Goal: Task Accomplishment & Management: Use online tool/utility

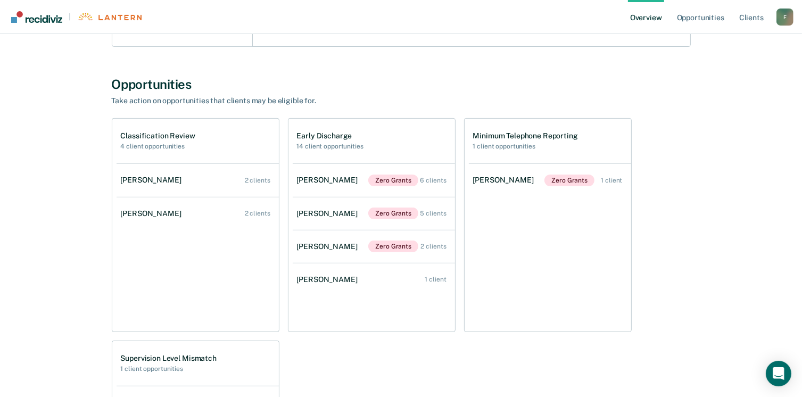
scroll to position [326, 0]
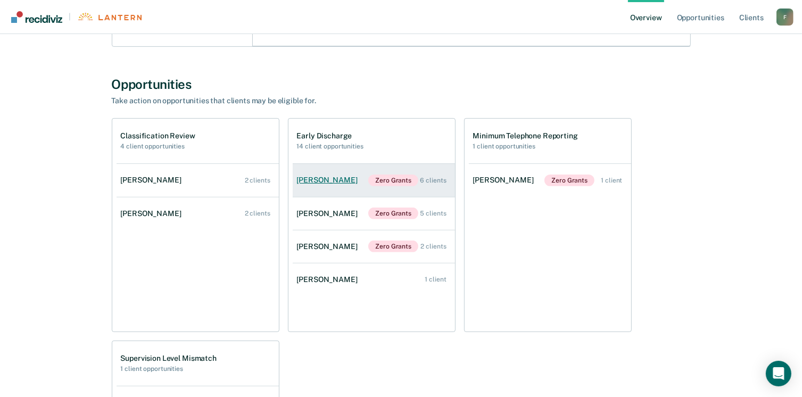
click at [330, 184] on link "[PERSON_NAME] Zero Grants 6 clients" at bounding box center [374, 180] width 162 height 33
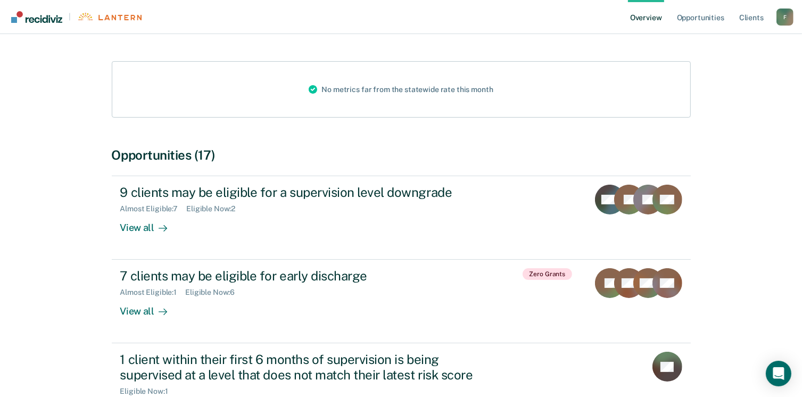
scroll to position [114, 0]
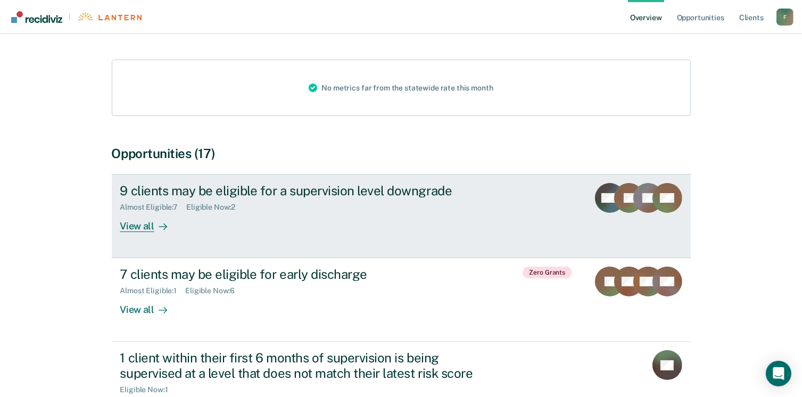
click at [143, 228] on div "View all" at bounding box center [150, 222] width 60 height 21
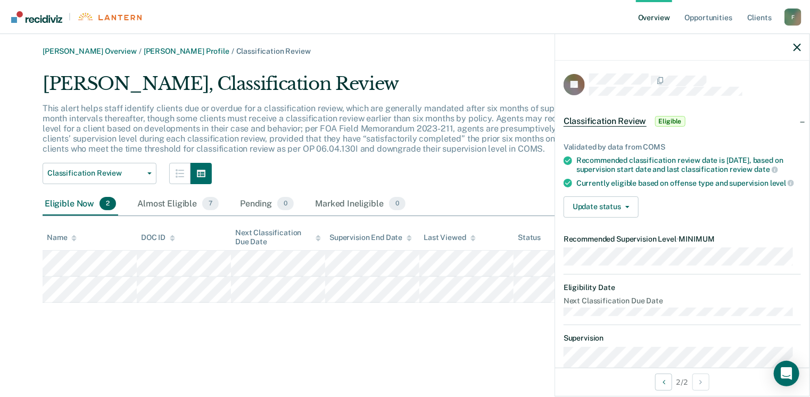
click at [494, 156] on div "This alert helps staff identify clients due or overdue for a classification rev…" at bounding box center [347, 133] width 608 height 60
click at [795, 47] on icon "button" at bounding box center [796, 47] width 7 height 7
click at [458, 383] on main "[PERSON_NAME] Overview / [PERSON_NAME] Profile / Classification Review [PERSON_…" at bounding box center [405, 215] width 810 height 363
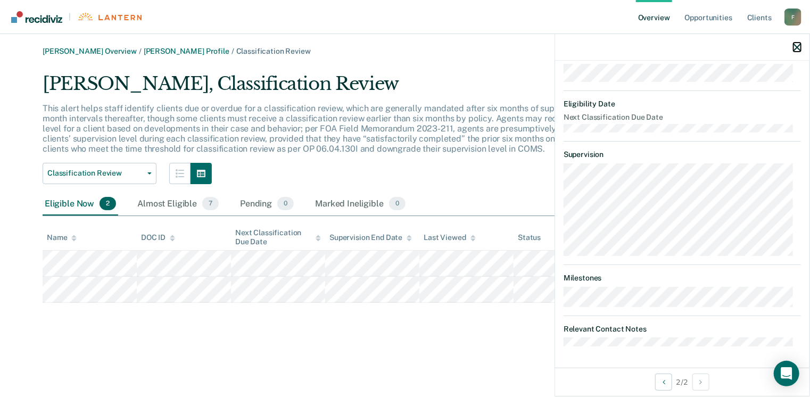
click at [800, 49] on icon "button" at bounding box center [796, 47] width 7 height 7
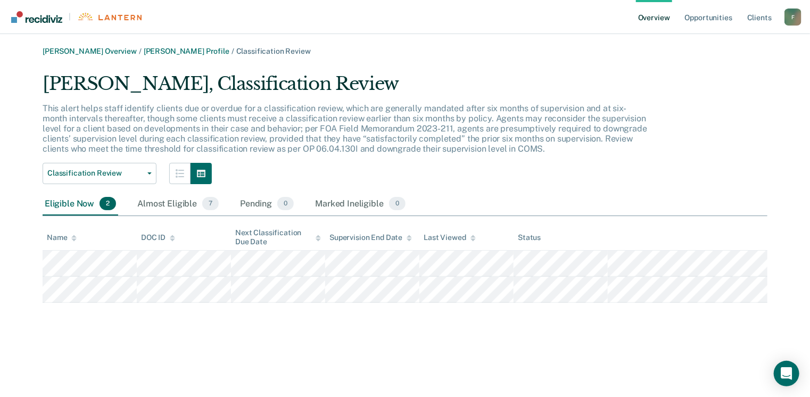
click at [488, 334] on div "[PERSON_NAME] Overview / [PERSON_NAME] Profile / Classification Review [PERSON_…" at bounding box center [405, 205] width 784 height 316
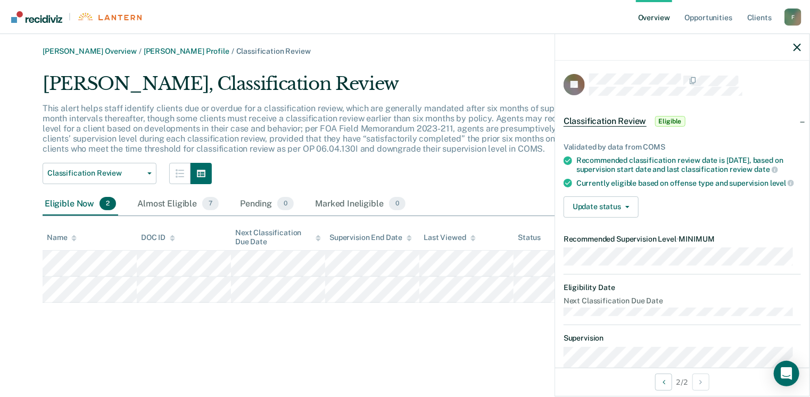
click at [630, 121] on span "Classification Review" at bounding box center [605, 121] width 83 height 11
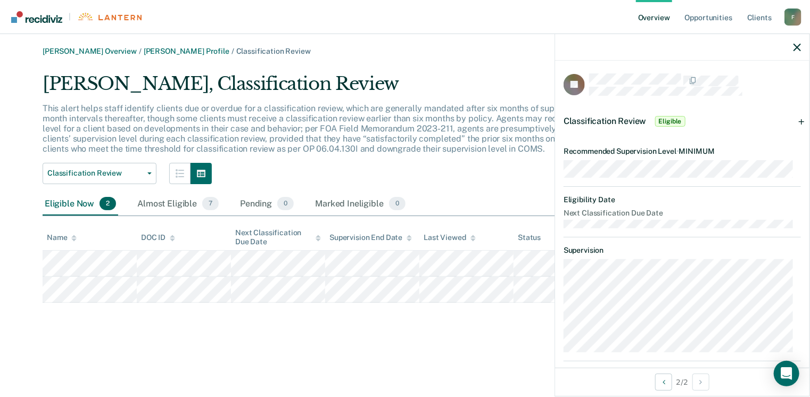
scroll to position [94, 0]
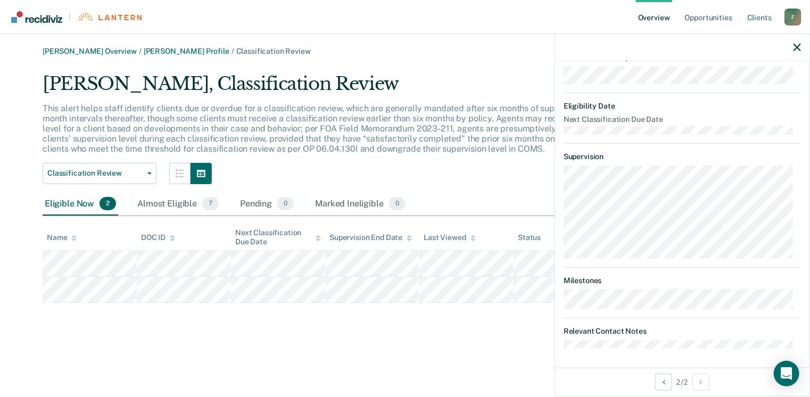
click at [440, 335] on div "[PERSON_NAME] Overview / [PERSON_NAME] Profile / Classification Review [PERSON_…" at bounding box center [405, 205] width 784 height 316
click at [797, 52] on div at bounding box center [682, 47] width 254 height 27
click at [796, 45] on icon "button" at bounding box center [796, 47] width 7 height 7
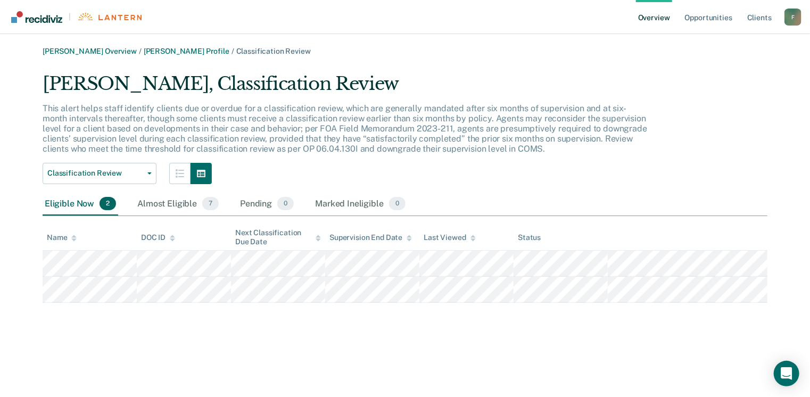
click at [70, 203] on div "Eligible Now 2" at bounding box center [81, 204] width 76 height 23
click at [166, 204] on div "Almost Eligible 7" at bounding box center [178, 204] width 86 height 23
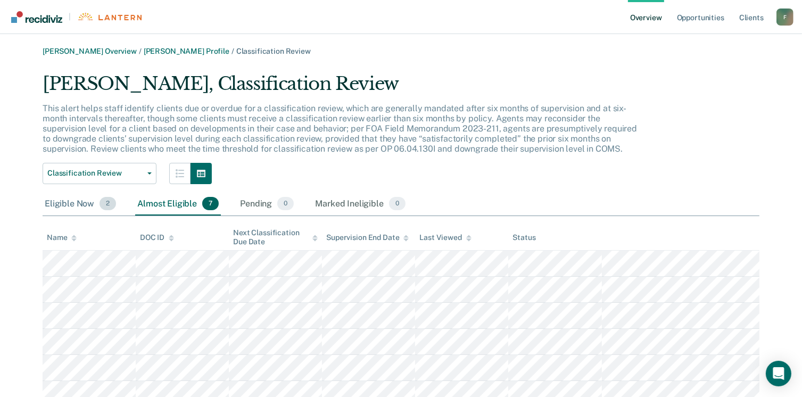
click at [78, 199] on div "Eligible Now 2" at bounding box center [81, 204] width 76 height 23
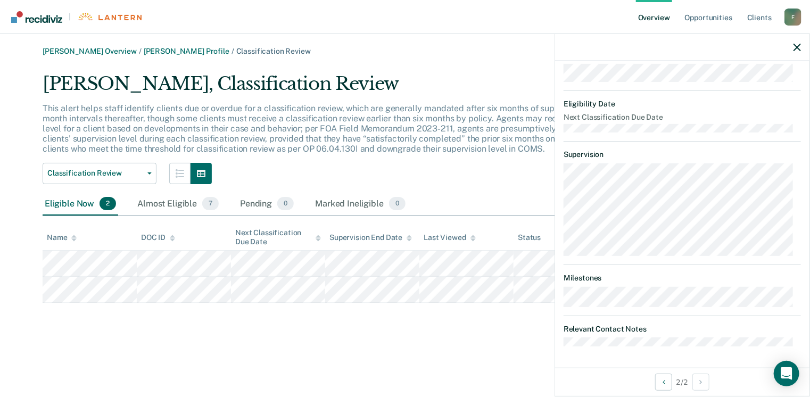
scroll to position [0, 0]
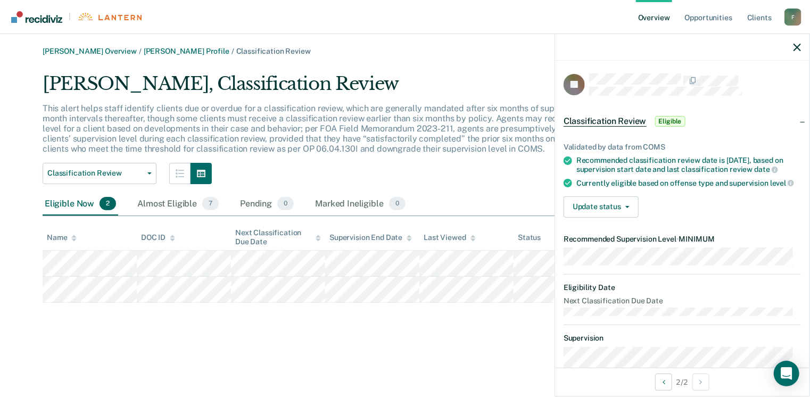
click at [803, 48] on div at bounding box center [682, 47] width 254 height 27
click at [800, 48] on icon "button" at bounding box center [796, 47] width 7 height 7
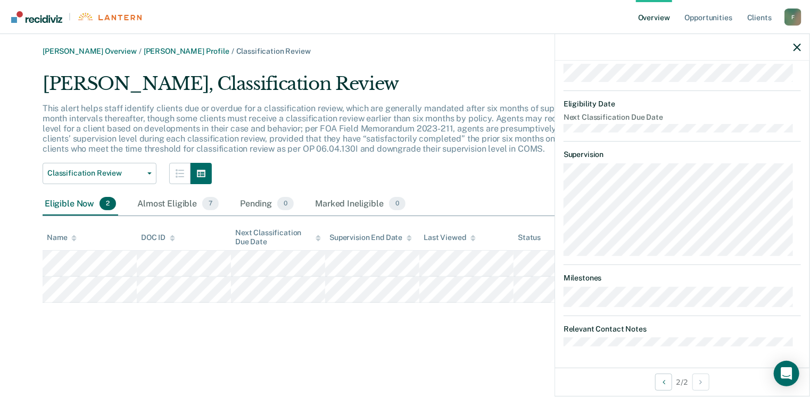
click at [609, 330] on dt "Relevant Contact Notes" at bounding box center [682, 329] width 237 height 9
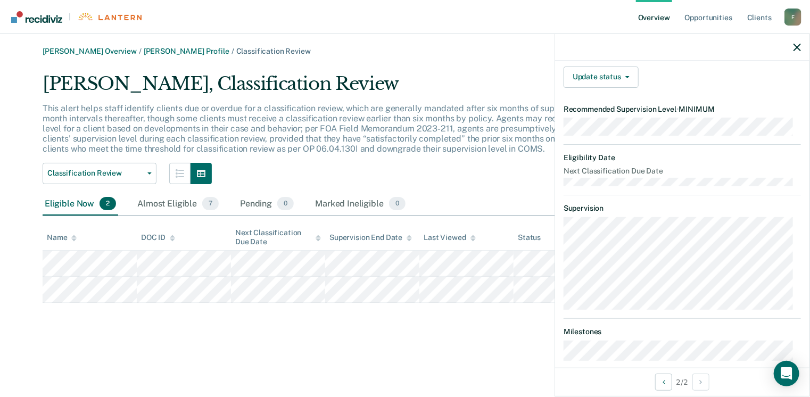
scroll to position [0, 0]
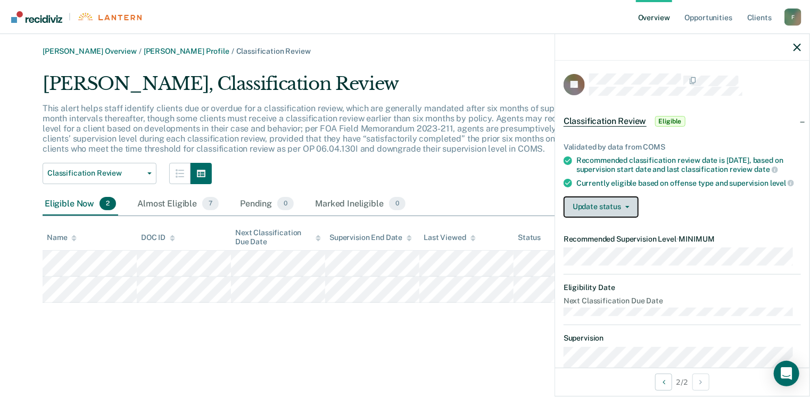
click at [629, 208] on button "Update status" at bounding box center [601, 206] width 75 height 21
click at [683, 187] on div "Currently eligible based on offense type and supervision level" at bounding box center [688, 183] width 225 height 10
click at [613, 121] on span "Classification Review" at bounding box center [605, 121] width 83 height 11
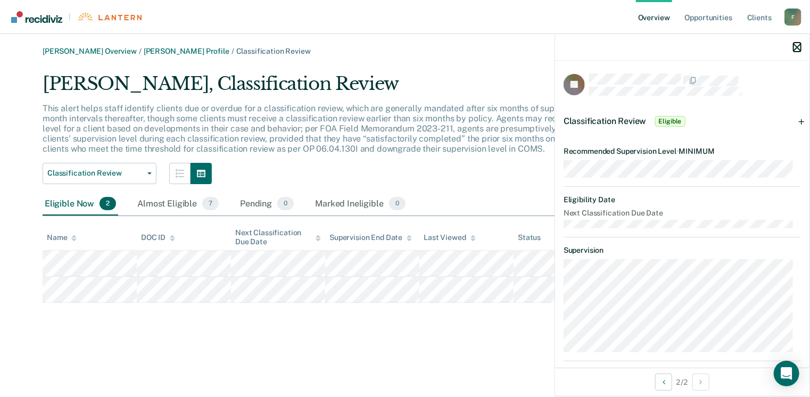
click at [796, 50] on icon "button" at bounding box center [796, 47] width 7 height 7
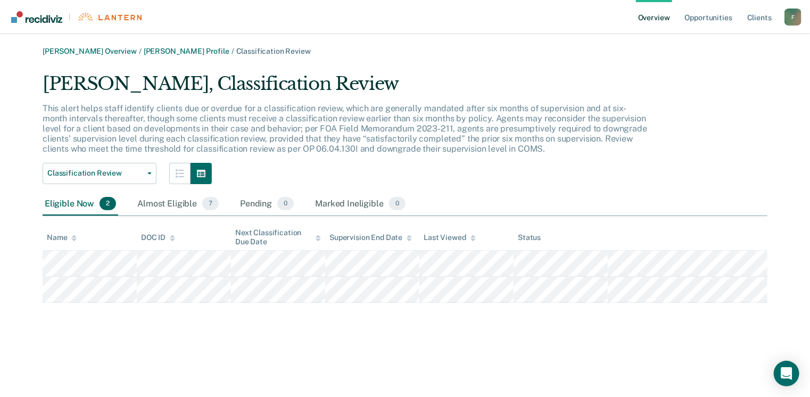
click at [659, 20] on link "Overview" at bounding box center [654, 17] width 36 height 34
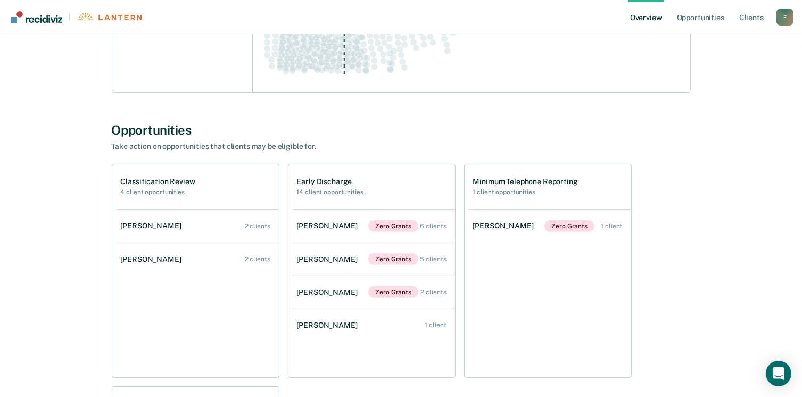
scroll to position [283, 0]
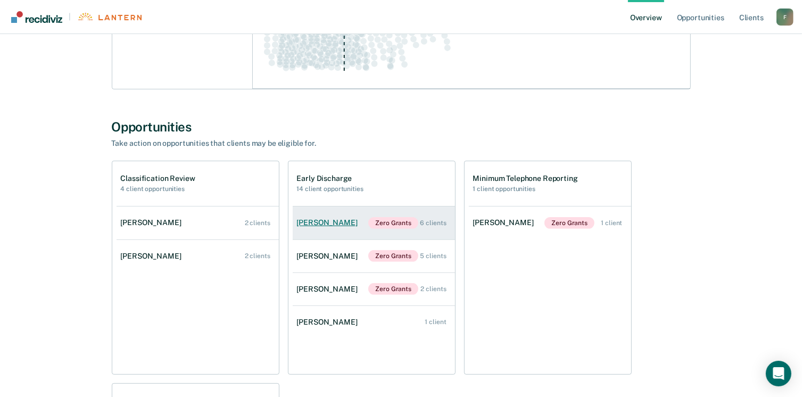
click at [321, 222] on div "[PERSON_NAME]" at bounding box center [329, 222] width 65 height 9
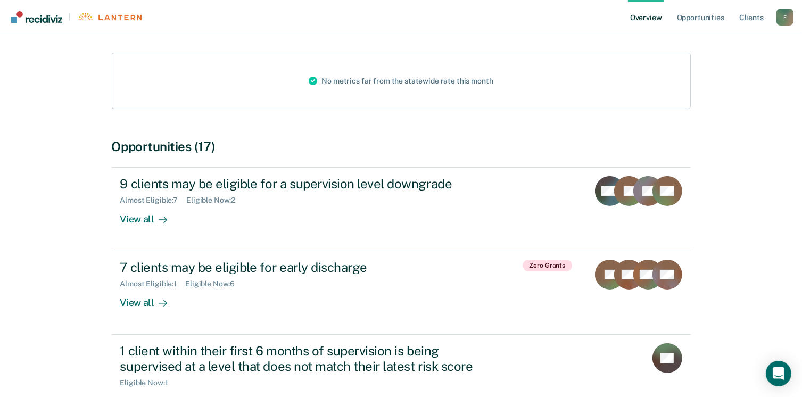
scroll to position [127, 0]
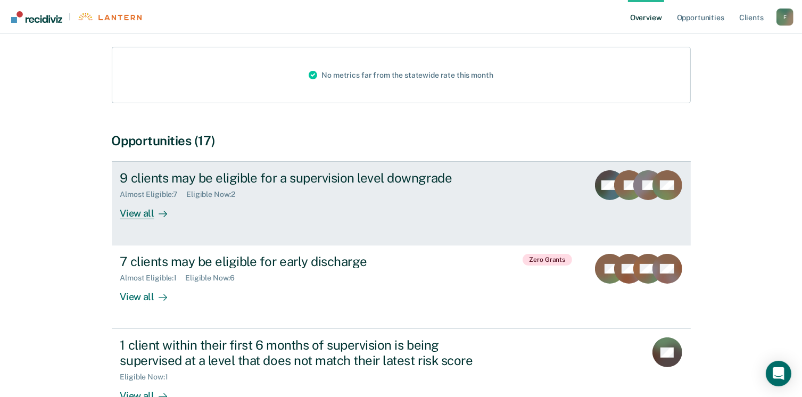
click at [144, 213] on div "View all" at bounding box center [150, 209] width 60 height 21
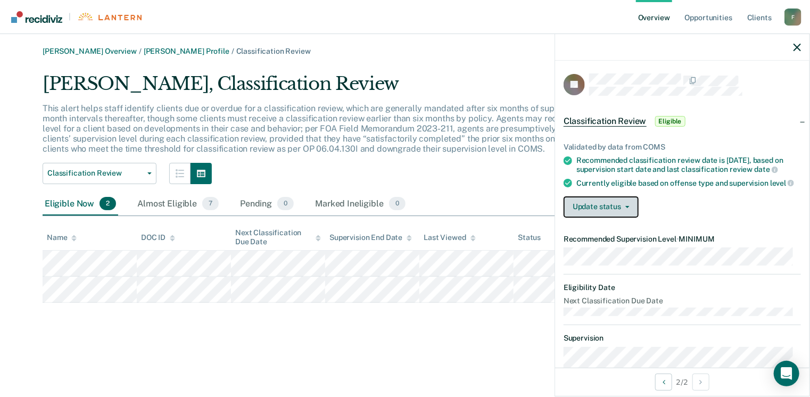
click at [626, 217] on button "Update status" at bounding box center [601, 206] width 75 height 21
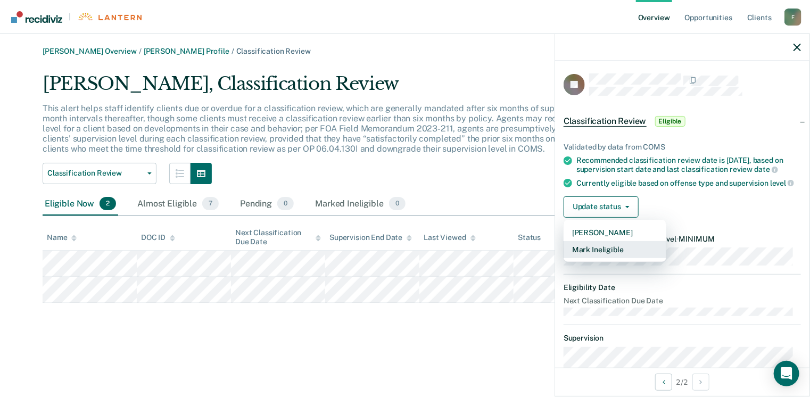
click at [629, 254] on button "Mark Ineligible" at bounding box center [615, 249] width 103 height 17
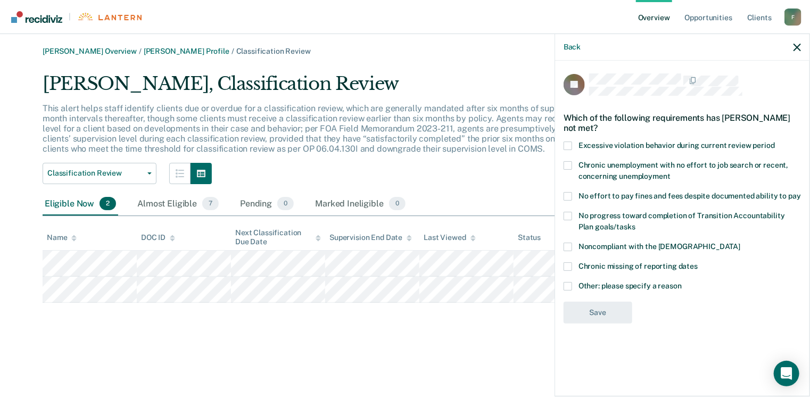
click at [570, 283] on span at bounding box center [568, 286] width 9 height 9
click at [682, 282] on input "Other: please specify a reason" at bounding box center [682, 282] width 0 height 0
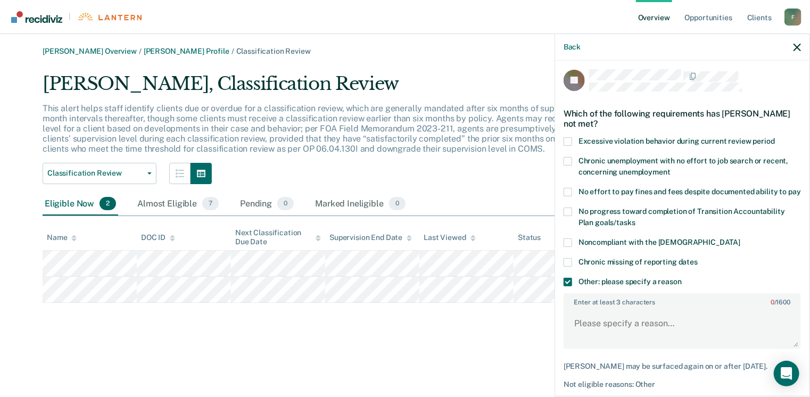
scroll to position [5, 0]
click at [630, 336] on textarea "Enter at least 3 characters 0 / 1600" at bounding box center [682, 327] width 235 height 39
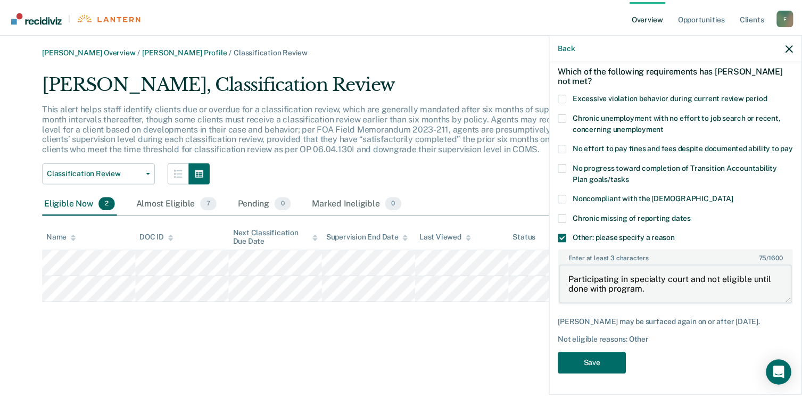
scroll to position [66, 0]
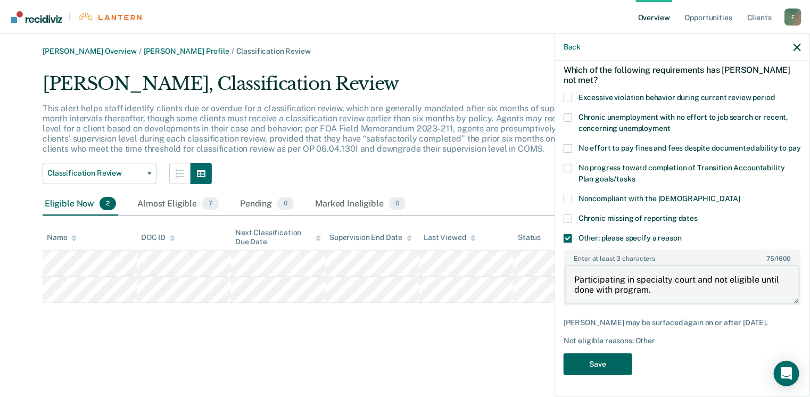
type textarea "Participating in specialty court and not eligible until done with program."
click at [616, 363] on button "Save" at bounding box center [598, 364] width 69 height 22
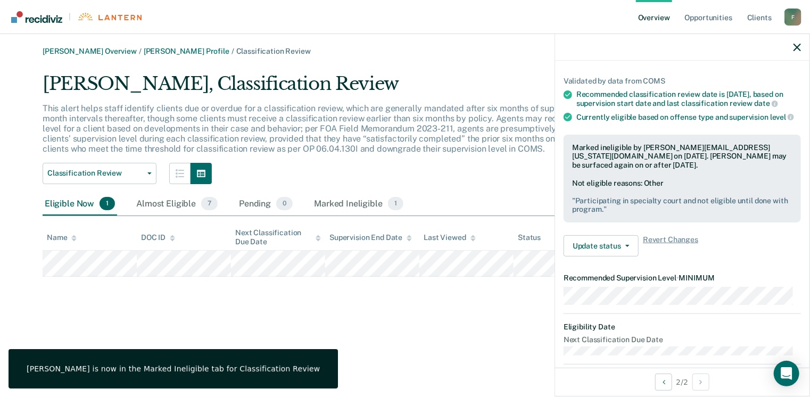
click at [461, 342] on div "[PERSON_NAME] Overview / [PERSON_NAME] Profile / Classification Review [PERSON_…" at bounding box center [405, 205] width 784 height 316
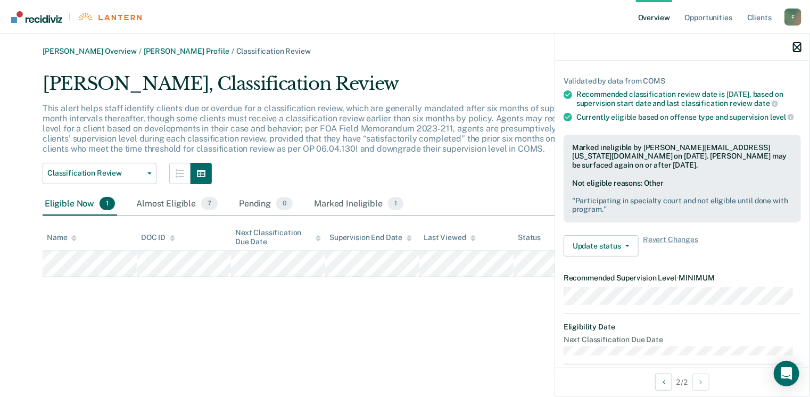
click at [797, 47] on icon "button" at bounding box center [796, 47] width 7 height 7
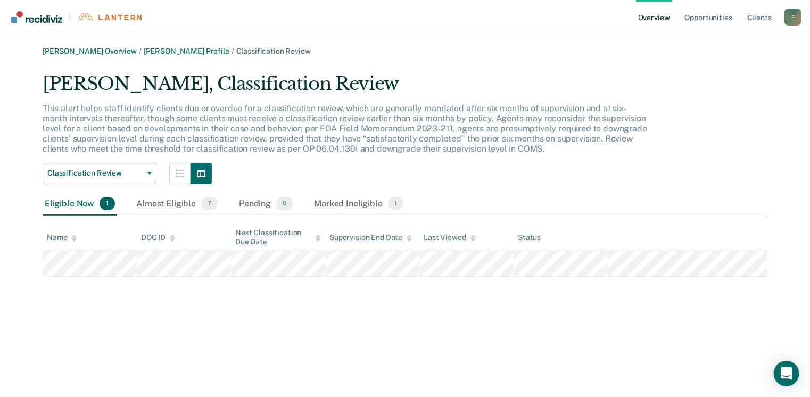
click at [656, 23] on link "Overview" at bounding box center [654, 17] width 36 height 34
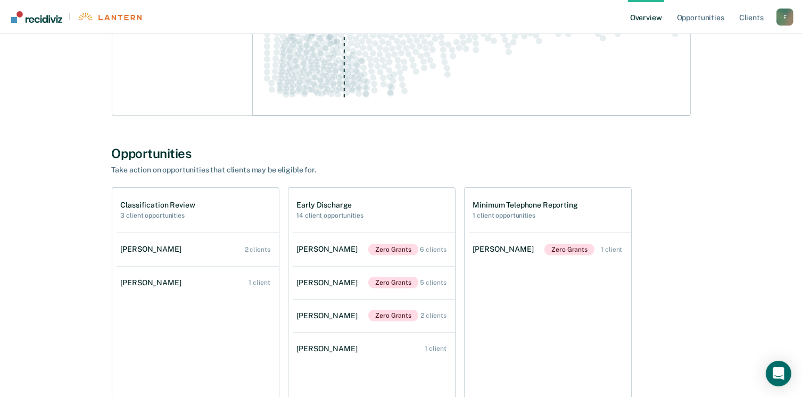
scroll to position [257, 0]
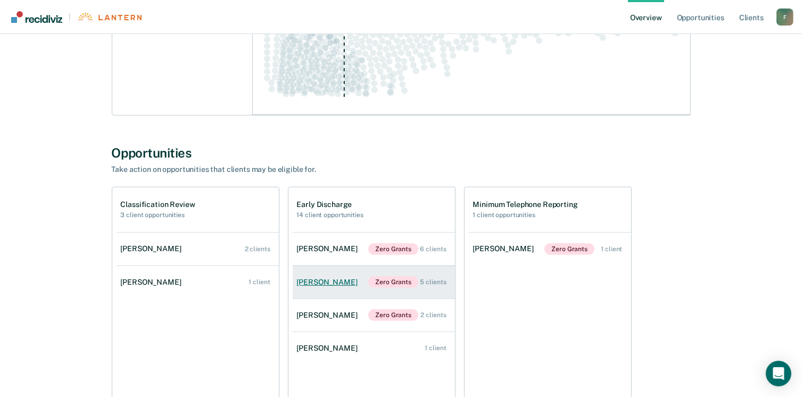
click at [343, 287] on link "[PERSON_NAME] Zero Grants 5 clients" at bounding box center [374, 282] width 162 height 33
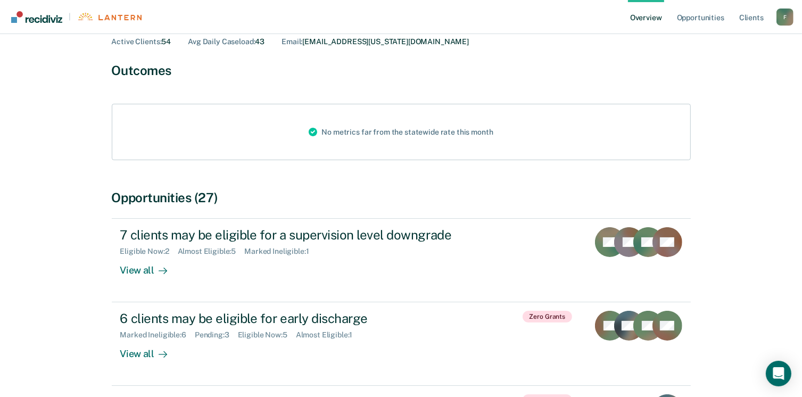
scroll to position [85, 0]
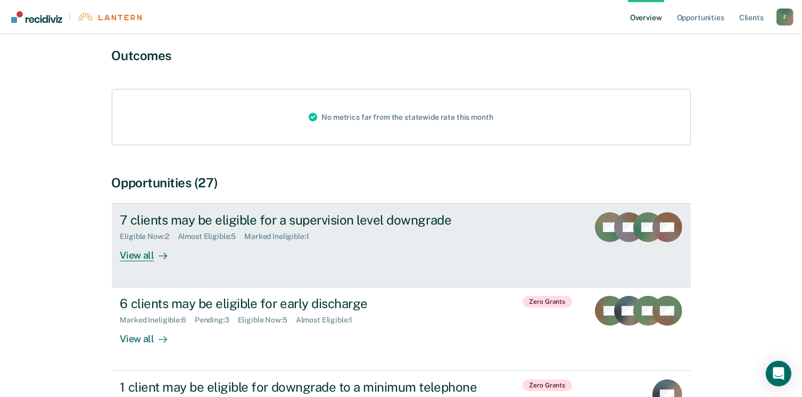
click at [135, 254] on div "View all" at bounding box center [150, 251] width 60 height 21
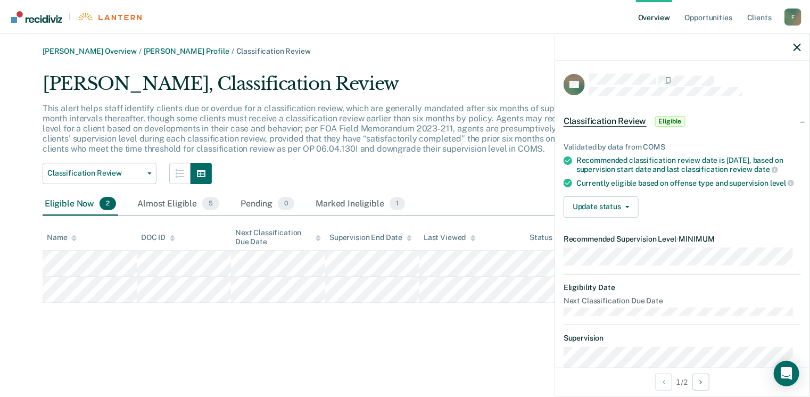
scroll to position [189, 0]
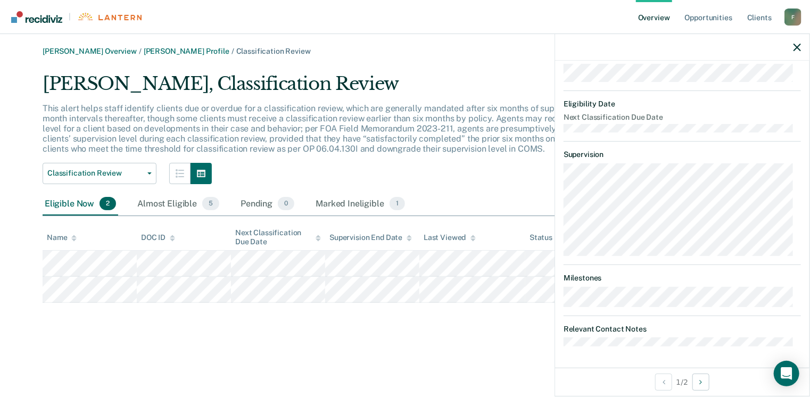
click at [467, 365] on main "[PERSON_NAME] Overview / [PERSON_NAME] Profile / Classification Review [PERSON_…" at bounding box center [405, 215] width 810 height 363
click at [452, 344] on div "[PERSON_NAME] Overview / [PERSON_NAME] Profile / Classification Review [PERSON_…" at bounding box center [405, 205] width 784 height 316
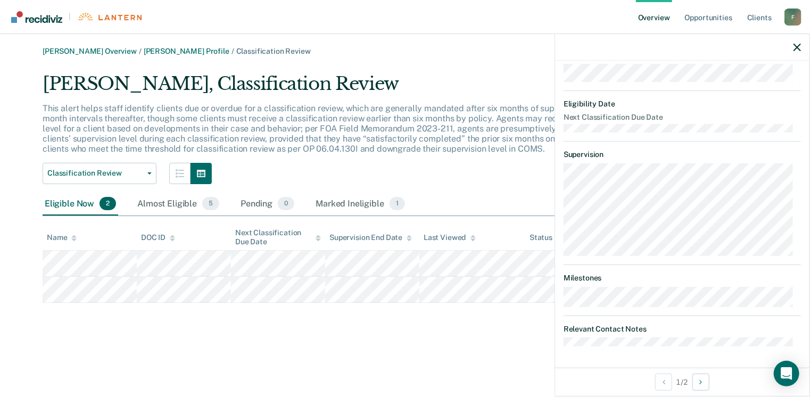
drag, startPoint x: 452, startPoint y: 344, endPoint x: 489, endPoint y: 337, distance: 36.9
click at [489, 337] on div "[PERSON_NAME] Overview / [PERSON_NAME] Profile / Classification Review [PERSON_…" at bounding box center [405, 205] width 784 height 316
click at [798, 47] on icon "button" at bounding box center [796, 47] width 7 height 7
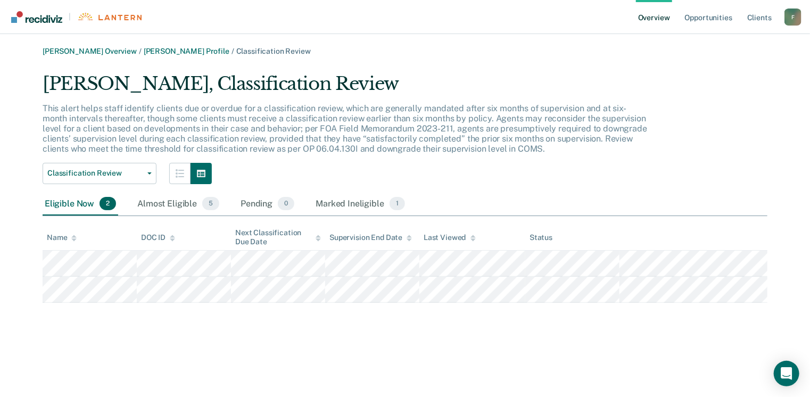
click at [476, 186] on div "[PERSON_NAME], Classification Review This alert helps staff identify clients du…" at bounding box center [405, 188] width 725 height 230
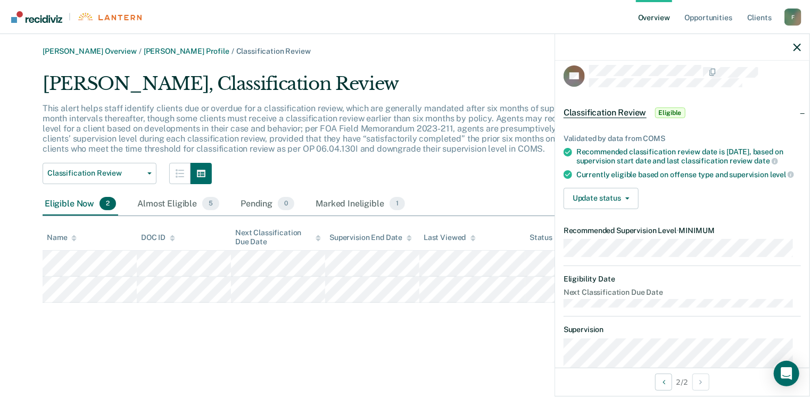
scroll to position [0, 0]
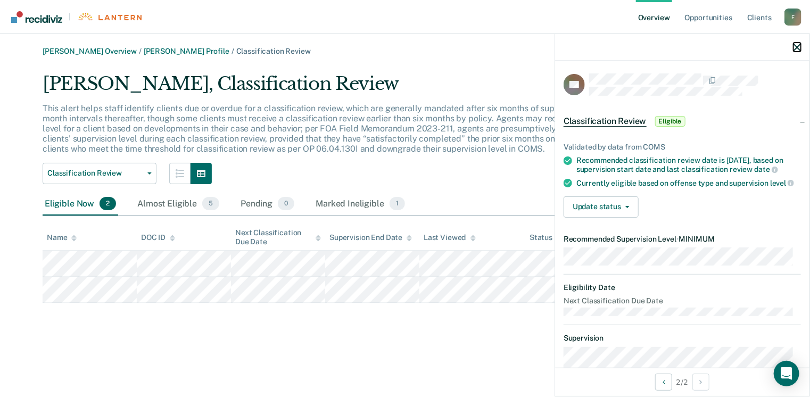
click at [798, 48] on icon "button" at bounding box center [796, 47] width 7 height 7
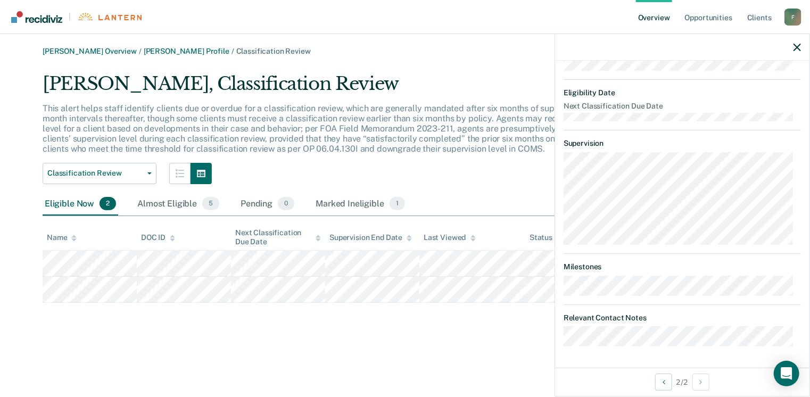
click at [370, 350] on div "[PERSON_NAME] Overview / [PERSON_NAME] Profile / Classification Review [PERSON_…" at bounding box center [405, 205] width 784 height 316
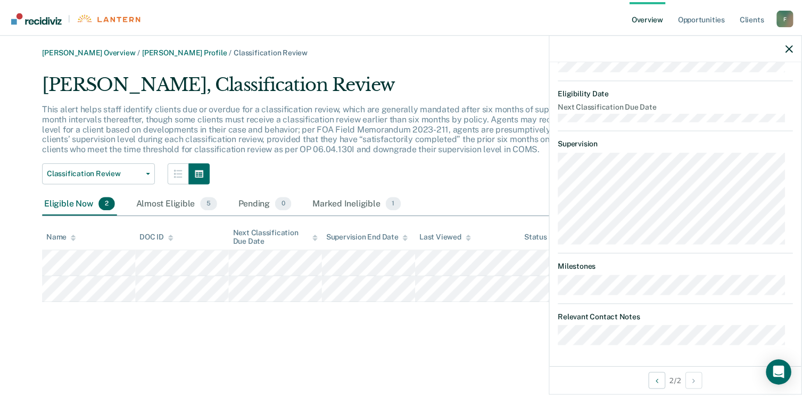
scroll to position [189, 0]
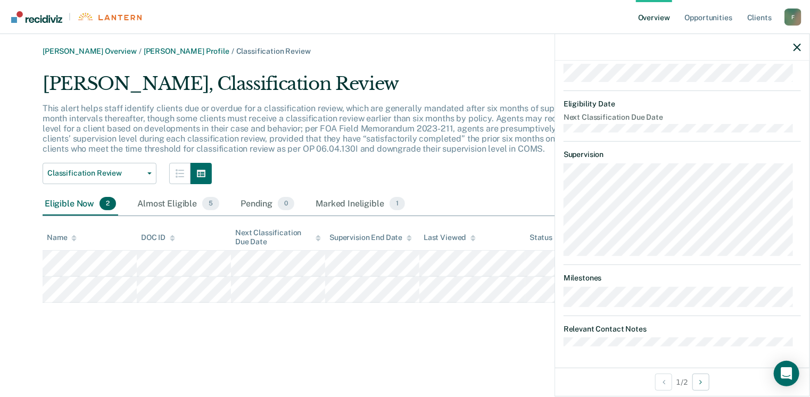
click at [261, 343] on div "[PERSON_NAME] Overview / [PERSON_NAME] Profile / Classification Review [PERSON_…" at bounding box center [405, 205] width 784 height 316
click at [802, 44] on div at bounding box center [682, 47] width 254 height 27
drag, startPoint x: 802, startPoint y: 44, endPoint x: 793, endPoint y: 45, distance: 8.7
click at [793, 45] on div at bounding box center [682, 47] width 254 height 27
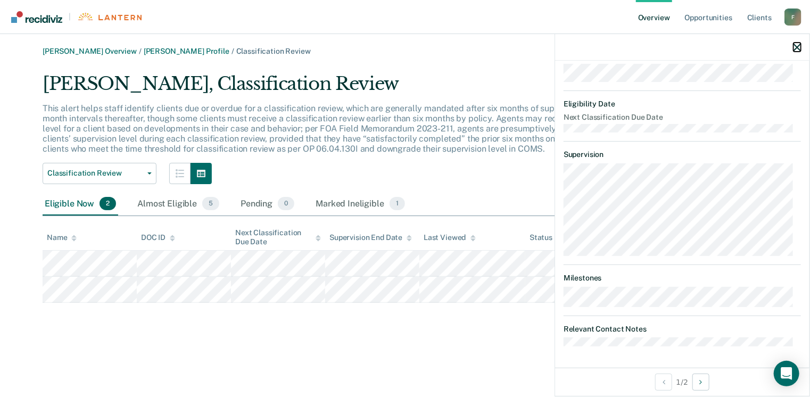
click at [793, 45] on icon "button" at bounding box center [796, 47] width 7 height 7
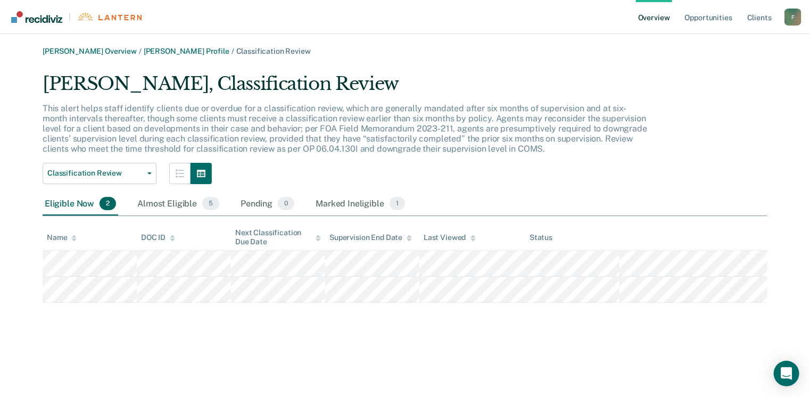
click at [664, 18] on link "Overview" at bounding box center [654, 17] width 36 height 34
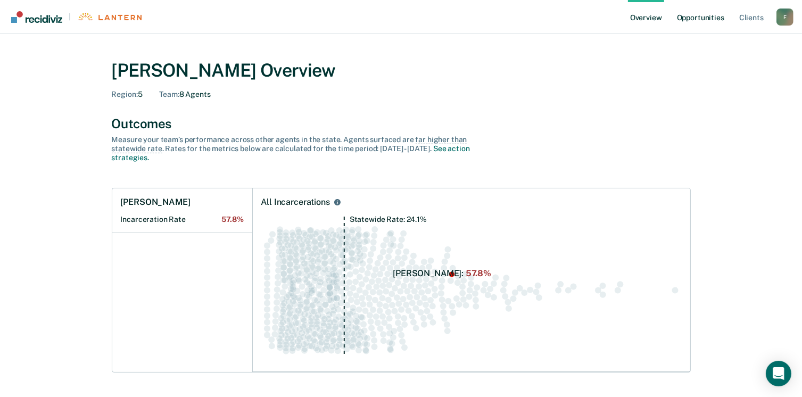
click at [702, 26] on link "Opportunities" at bounding box center [701, 17] width 52 height 34
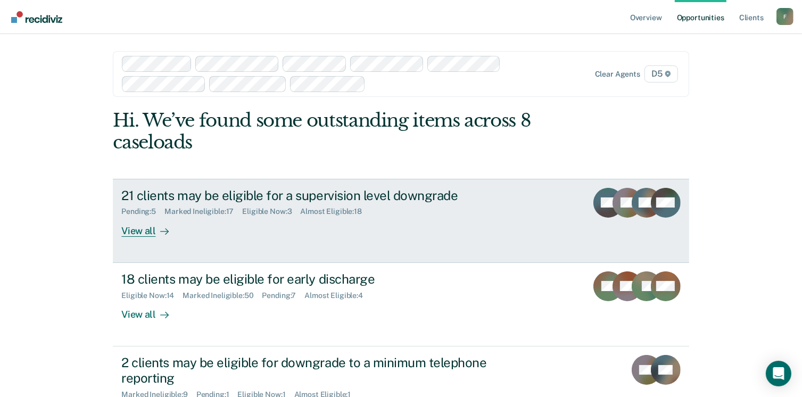
click at [137, 234] on div "View all" at bounding box center [151, 226] width 60 height 21
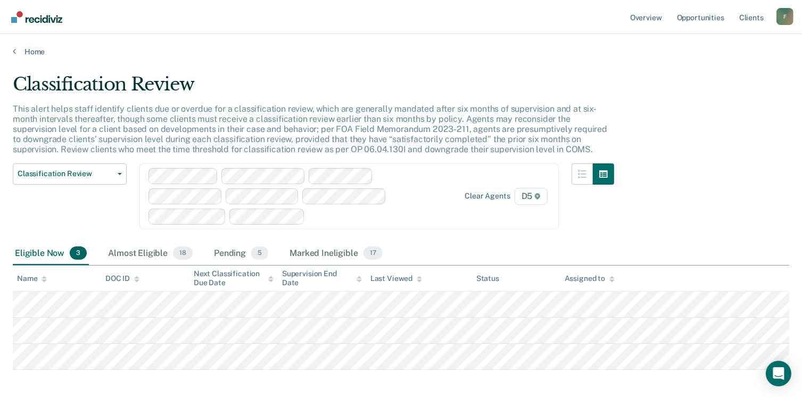
scroll to position [48, 0]
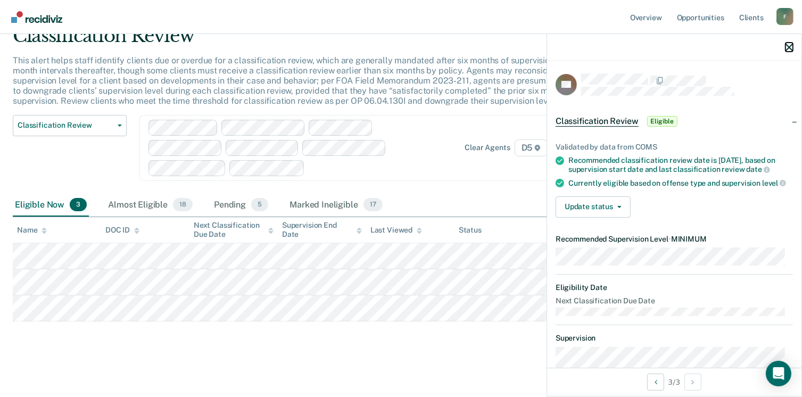
click at [790, 48] on icon "button" at bounding box center [788, 47] width 7 height 7
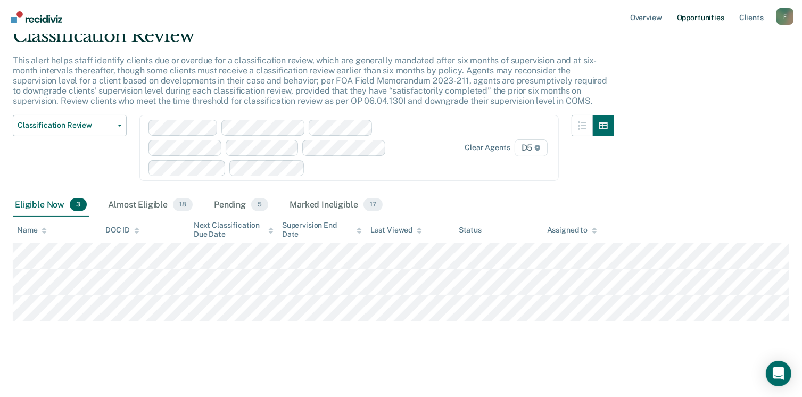
click at [698, 22] on link "Opportunities" at bounding box center [701, 17] width 52 height 34
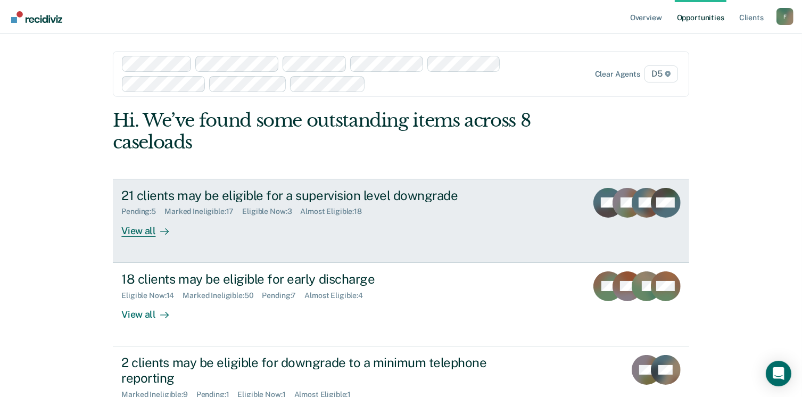
click at [127, 235] on div "View all" at bounding box center [151, 226] width 60 height 21
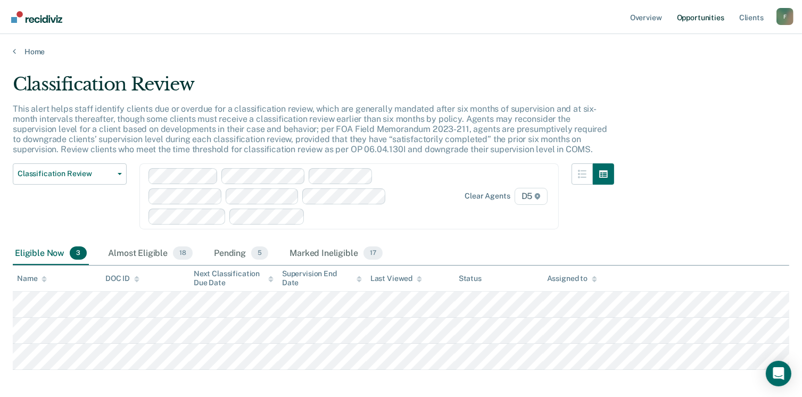
click at [719, 23] on link "Opportunities" at bounding box center [701, 17] width 52 height 34
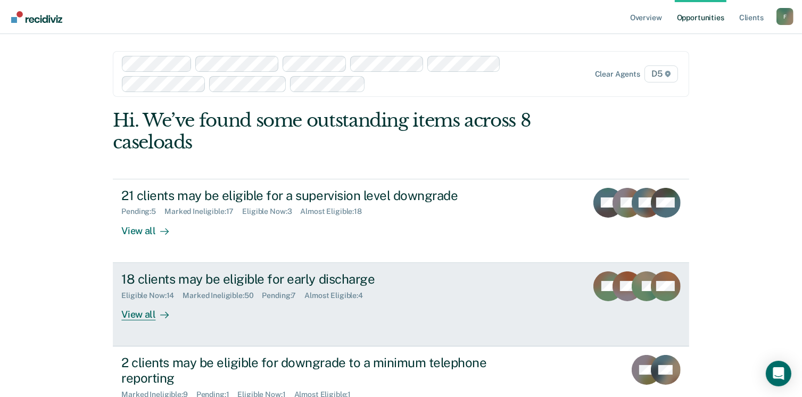
click at [233, 292] on div "Marked Ineligible : 50" at bounding box center [222, 295] width 79 height 9
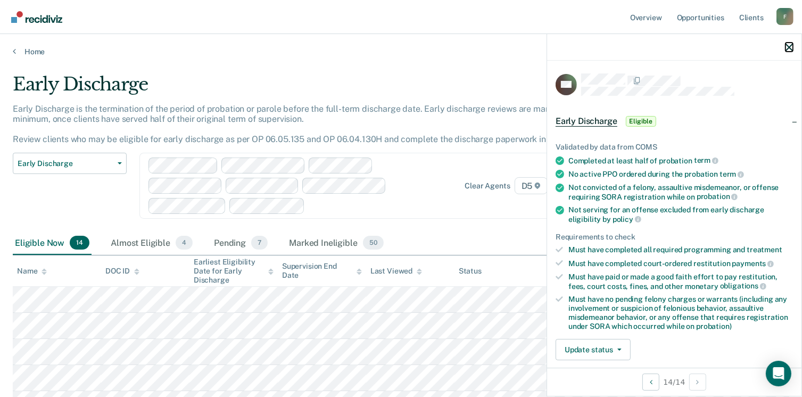
click at [790, 49] on icon "button" at bounding box center [788, 47] width 7 height 7
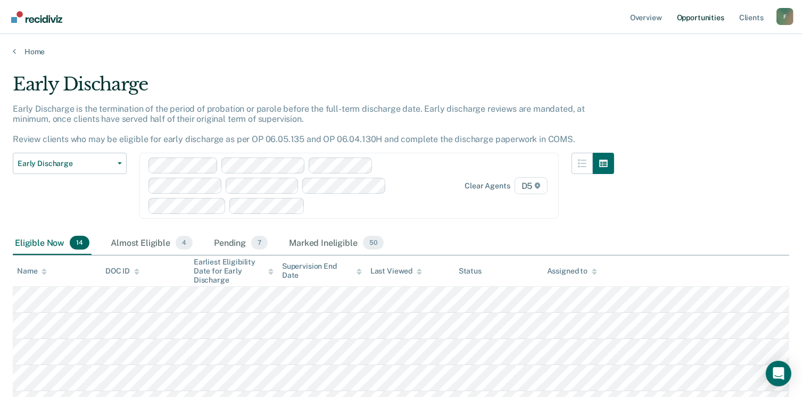
click at [704, 22] on link "Opportunities" at bounding box center [701, 17] width 52 height 34
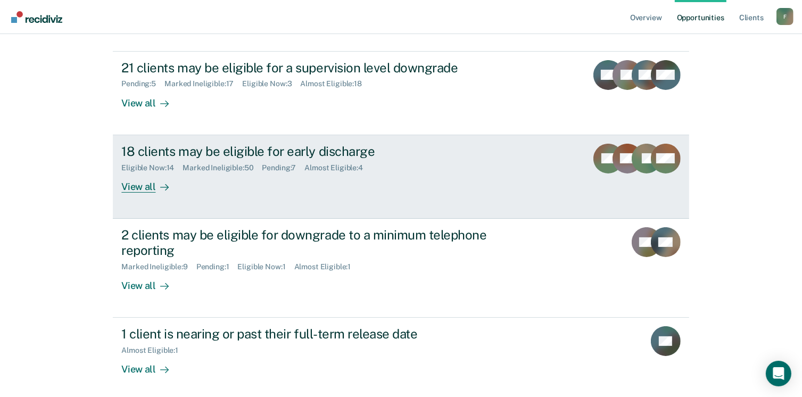
scroll to position [136, 0]
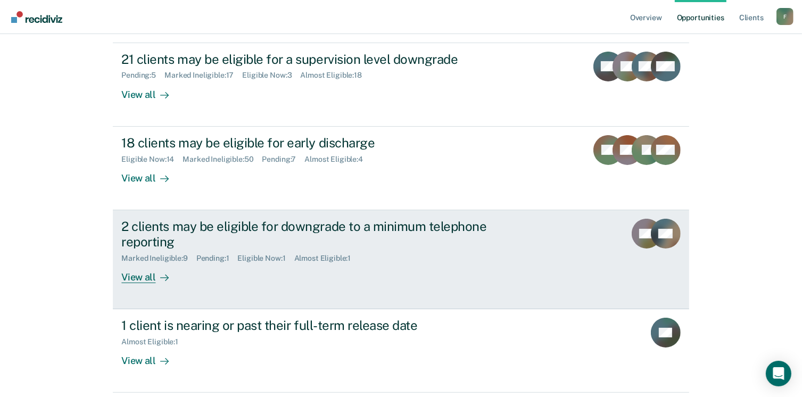
click at [145, 275] on div "View all" at bounding box center [151, 272] width 60 height 21
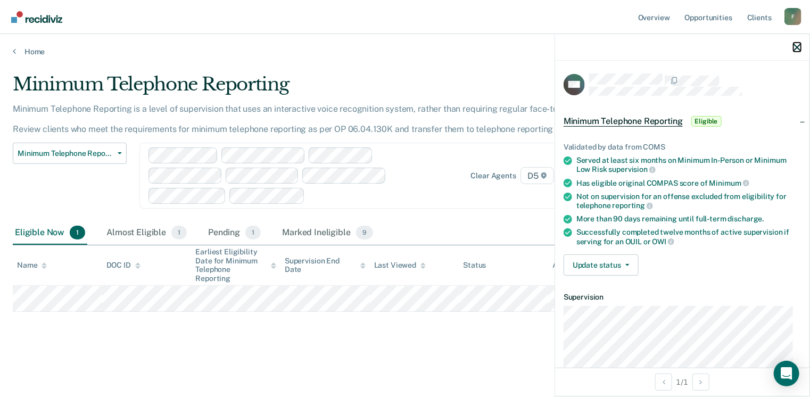
click at [798, 47] on icon "button" at bounding box center [796, 47] width 7 height 7
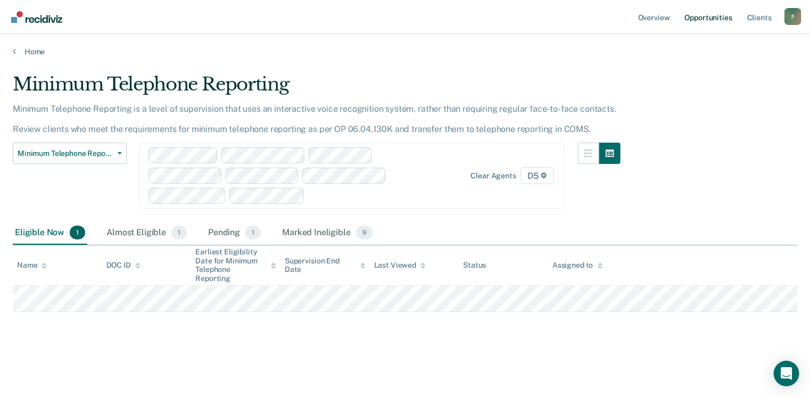
click at [709, 18] on link "Opportunities" at bounding box center [709, 17] width 52 height 34
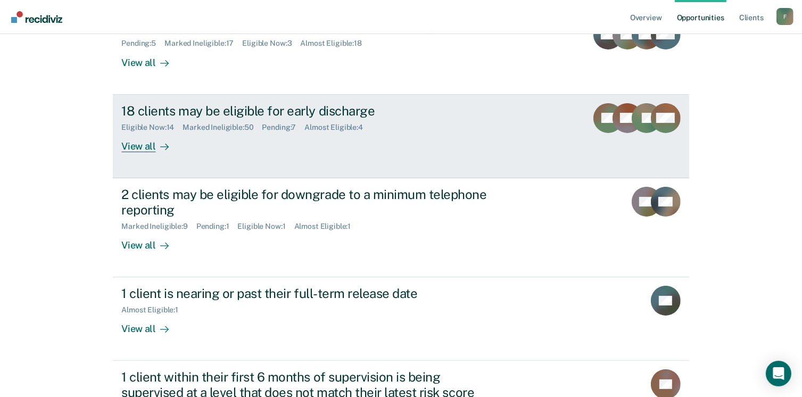
scroll to position [170, 0]
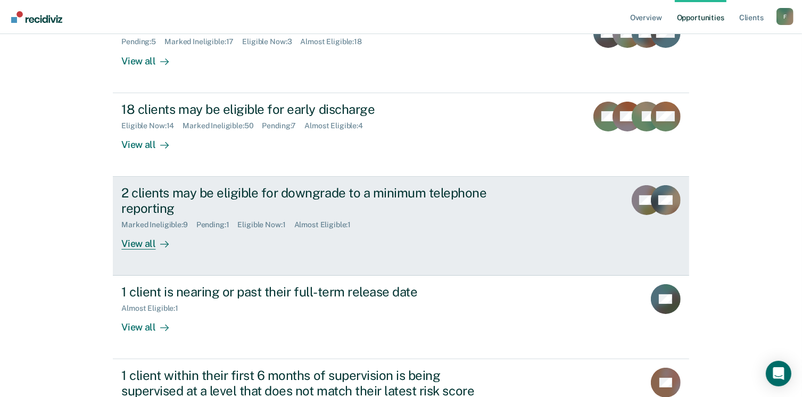
click at [152, 212] on div "2 clients may be eligible for downgrade to a minimum telephone reporting" at bounding box center [308, 200] width 374 height 31
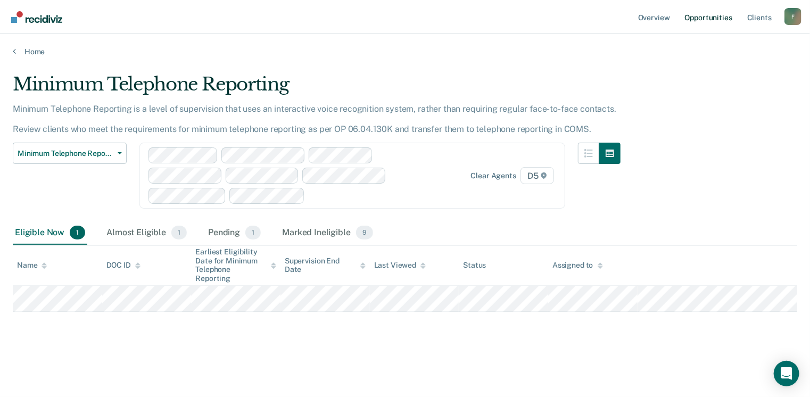
click at [715, 11] on link "Opportunities" at bounding box center [709, 17] width 52 height 34
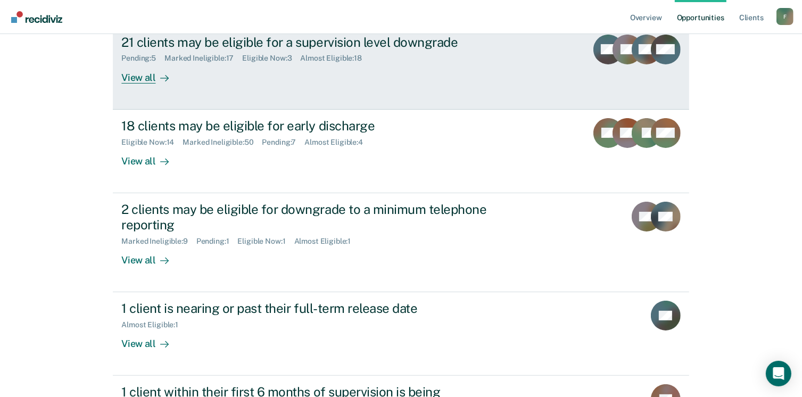
scroll to position [272, 0]
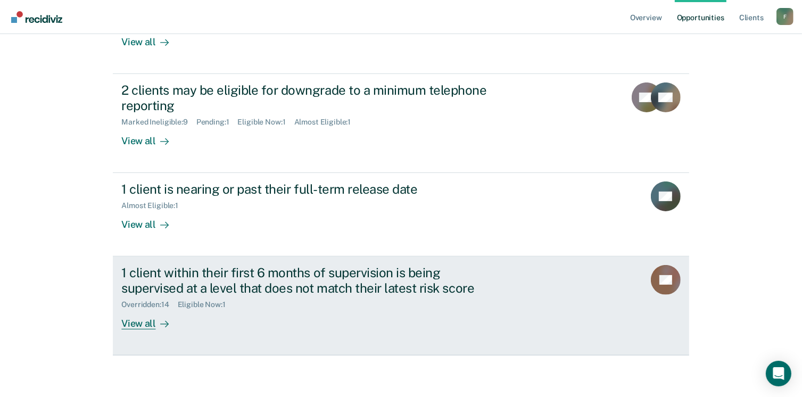
click at [284, 282] on div "1 client within their first 6 months of supervision is being supervised at a le…" at bounding box center [308, 280] width 374 height 31
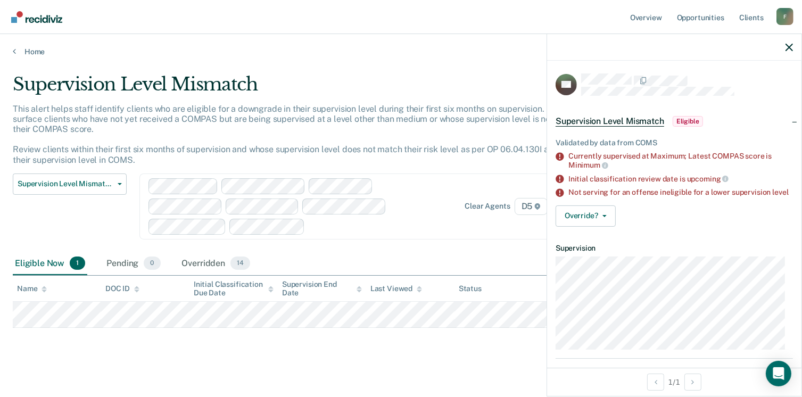
click at [500, 59] on main "Supervision Level Mismatch This alert helps staff identify clients who are elig…" at bounding box center [401, 228] width 802 height 345
click at [787, 46] on icon "button" at bounding box center [788, 47] width 7 height 7
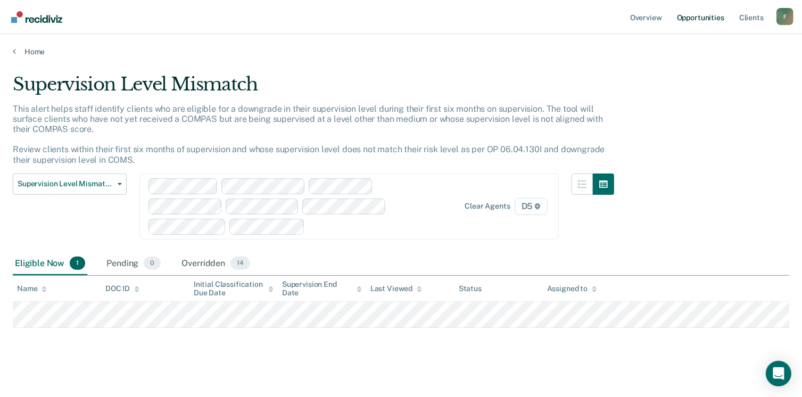
click at [713, 24] on link "Opportunities" at bounding box center [701, 17] width 52 height 34
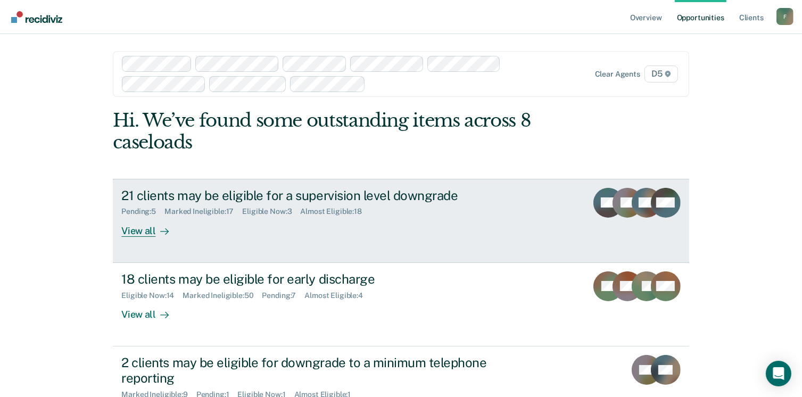
click at [274, 196] on div "21 clients may be eligible for a supervision level downgrade" at bounding box center [308, 195] width 374 height 15
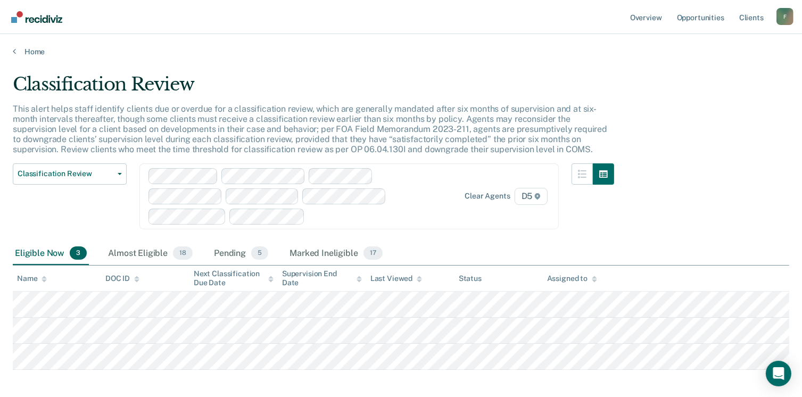
scroll to position [48, 0]
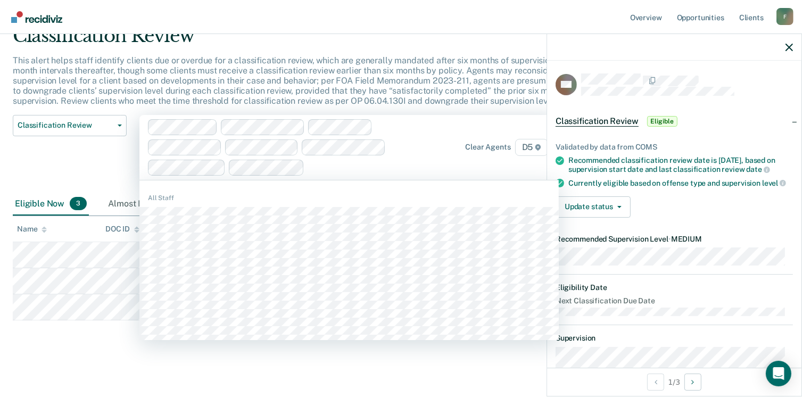
click at [444, 148] on div "Clear agents D5" at bounding box center [489, 147] width 121 height 17
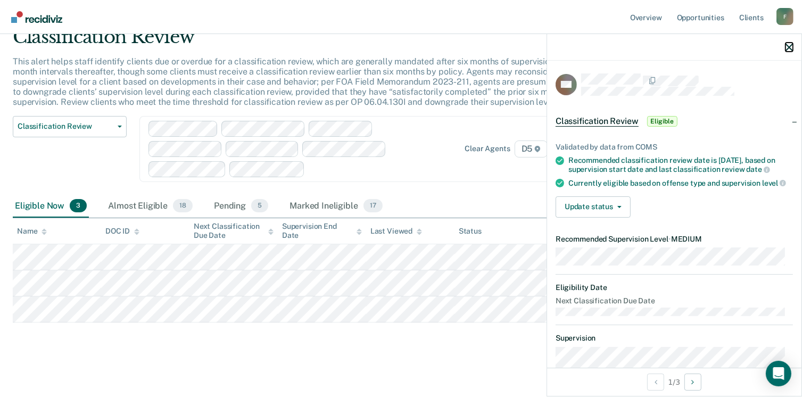
click at [785, 47] on icon "button" at bounding box center [788, 47] width 7 height 7
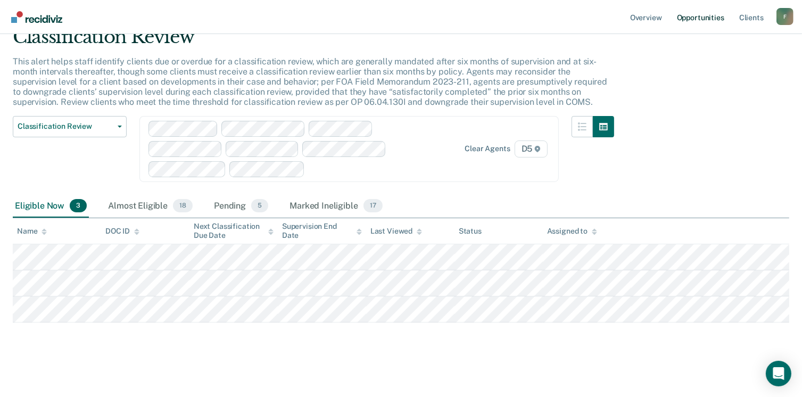
click at [701, 13] on link "Opportunities" at bounding box center [701, 17] width 52 height 34
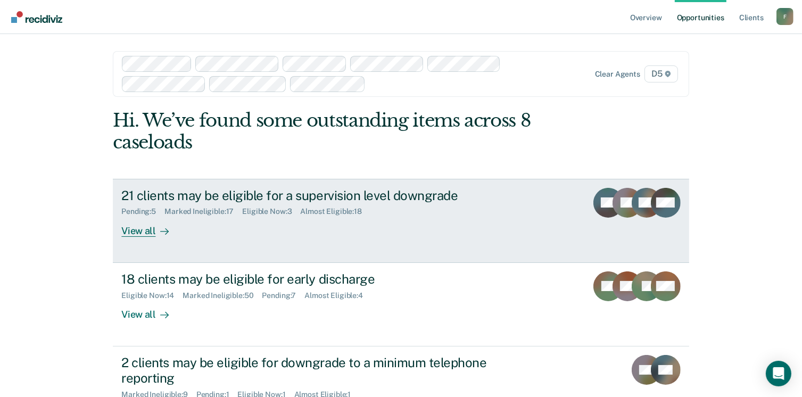
click at [326, 203] on div "Pending : 5 Marked Ineligible : 17 Eligible Now : 3 Almost Eligible : 18" at bounding box center [308, 209] width 374 height 13
